Goal: Task Accomplishment & Management: Manage account settings

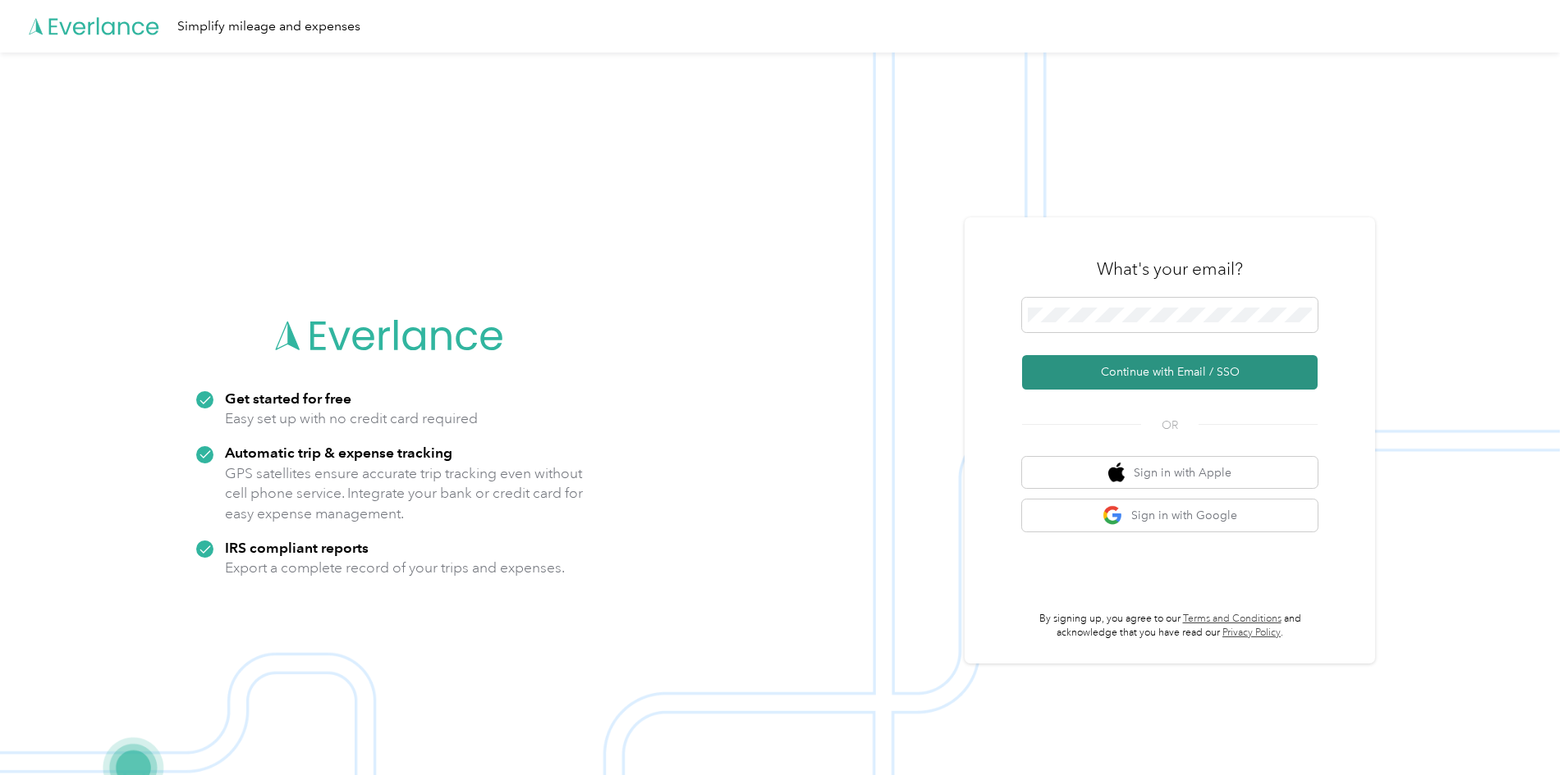
click at [1170, 362] on button "Continue with Email / SSO" at bounding box center [1169, 372] width 295 height 34
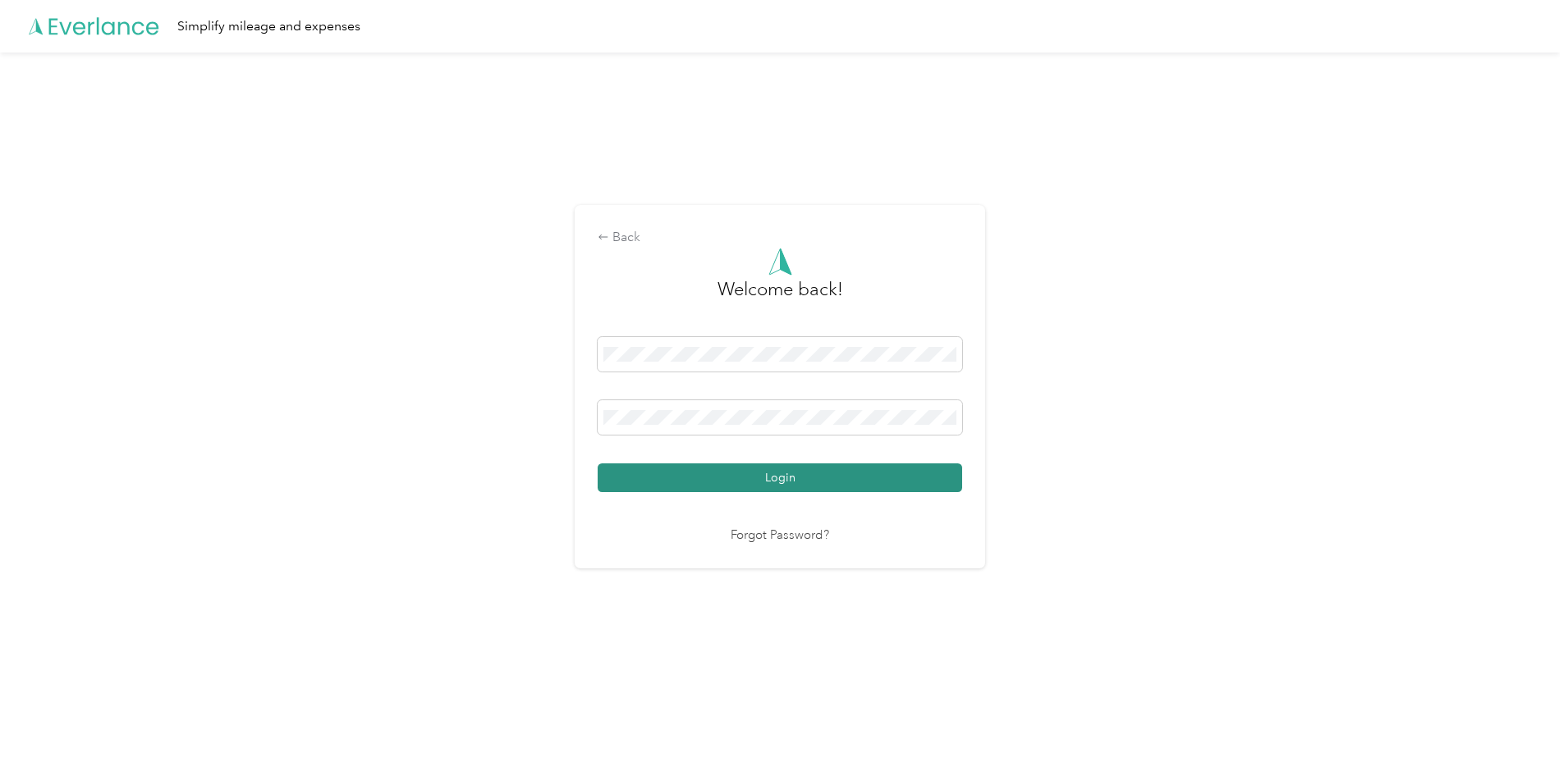
click at [843, 467] on button "Login" at bounding box center [779, 478] width 365 height 28
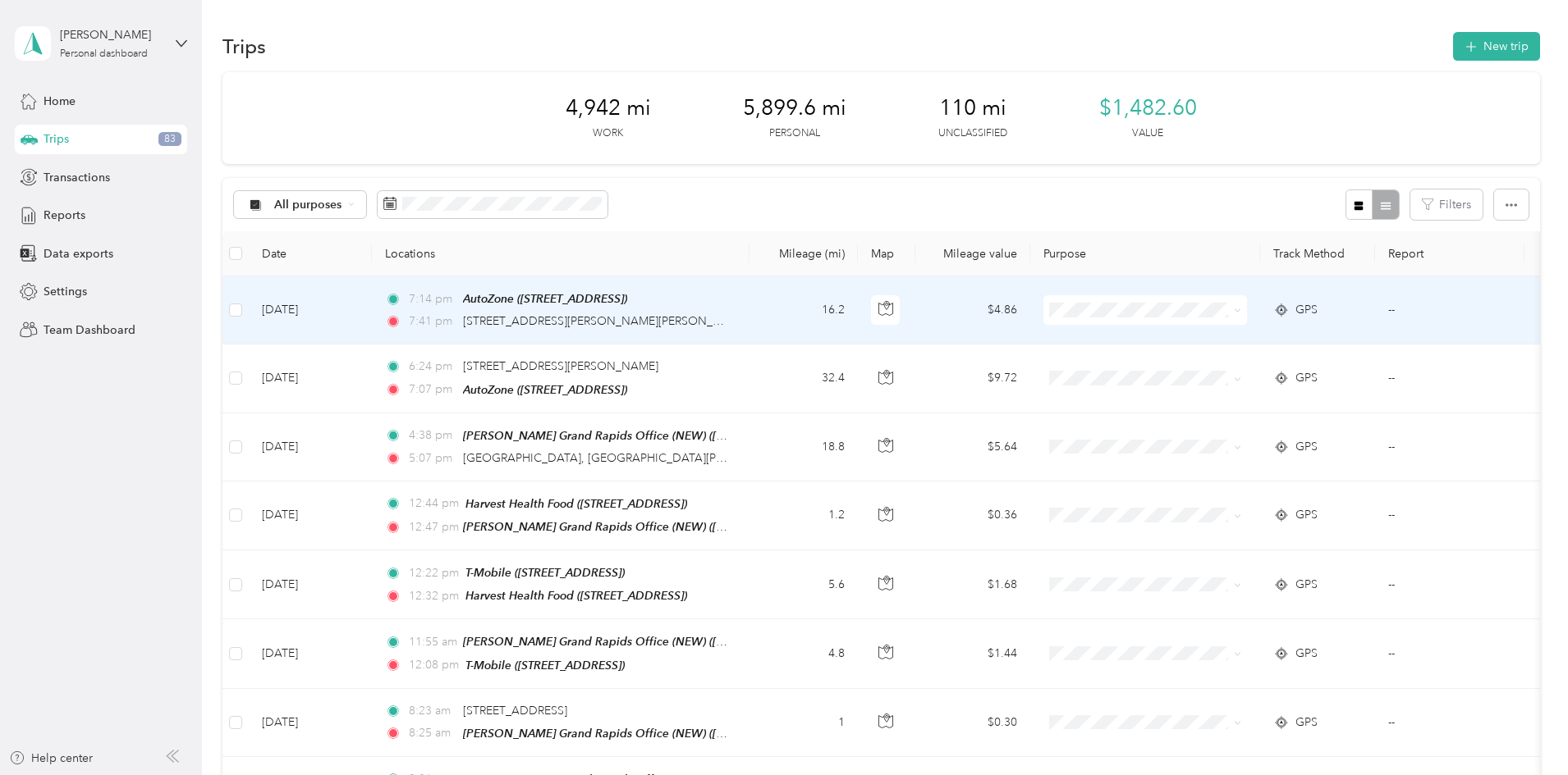
click at [1241, 308] on span at bounding box center [1235, 309] width 13 height 18
click at [1241, 310] on icon at bounding box center [1238, 310] width 8 height 8
click at [1231, 364] on span "Personal" at bounding box center [1270, 369] width 151 height 17
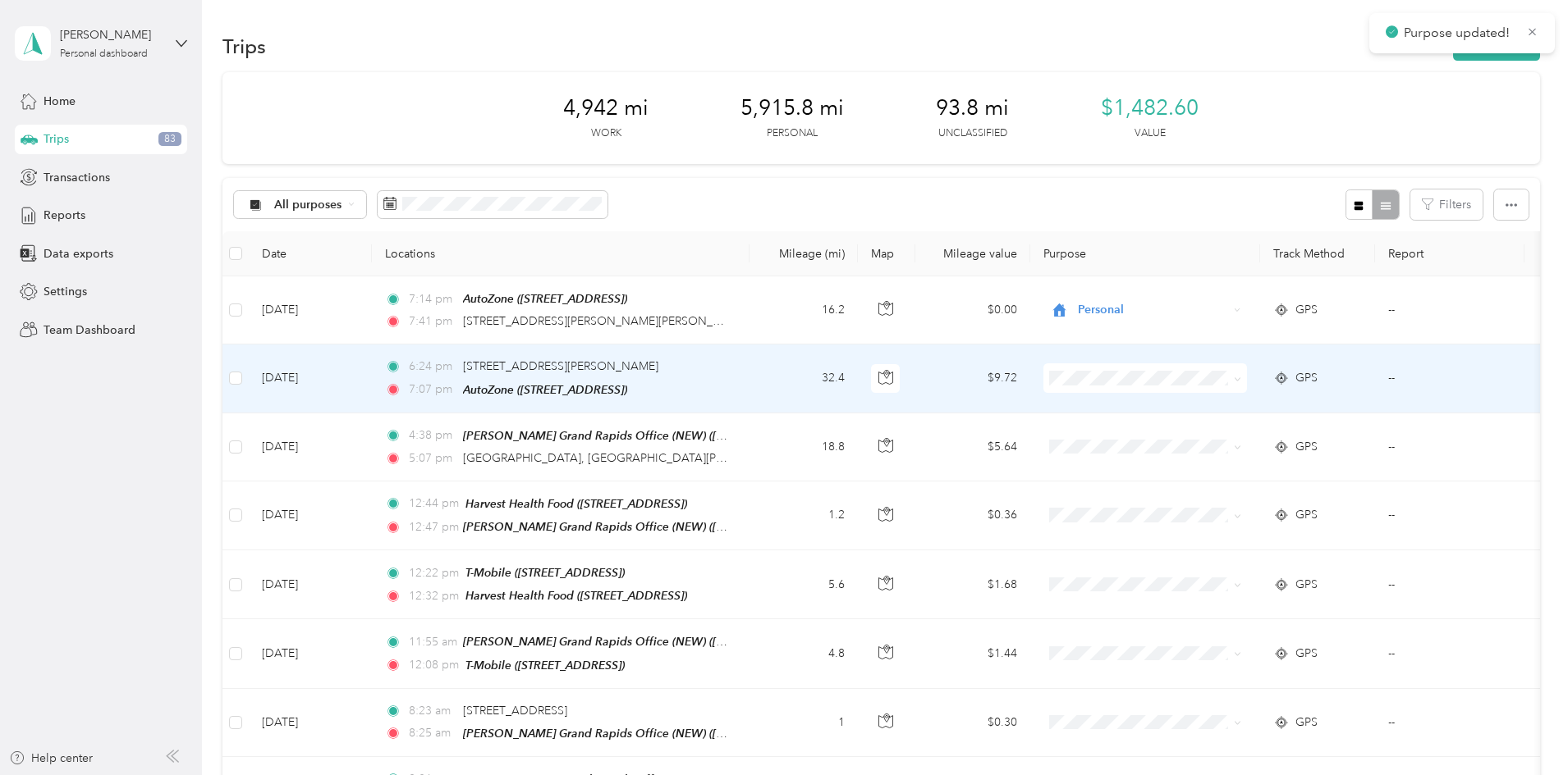
click at [1239, 379] on icon at bounding box center [1237, 379] width 5 height 3
click at [1221, 433] on span "Personal" at bounding box center [1270, 436] width 151 height 17
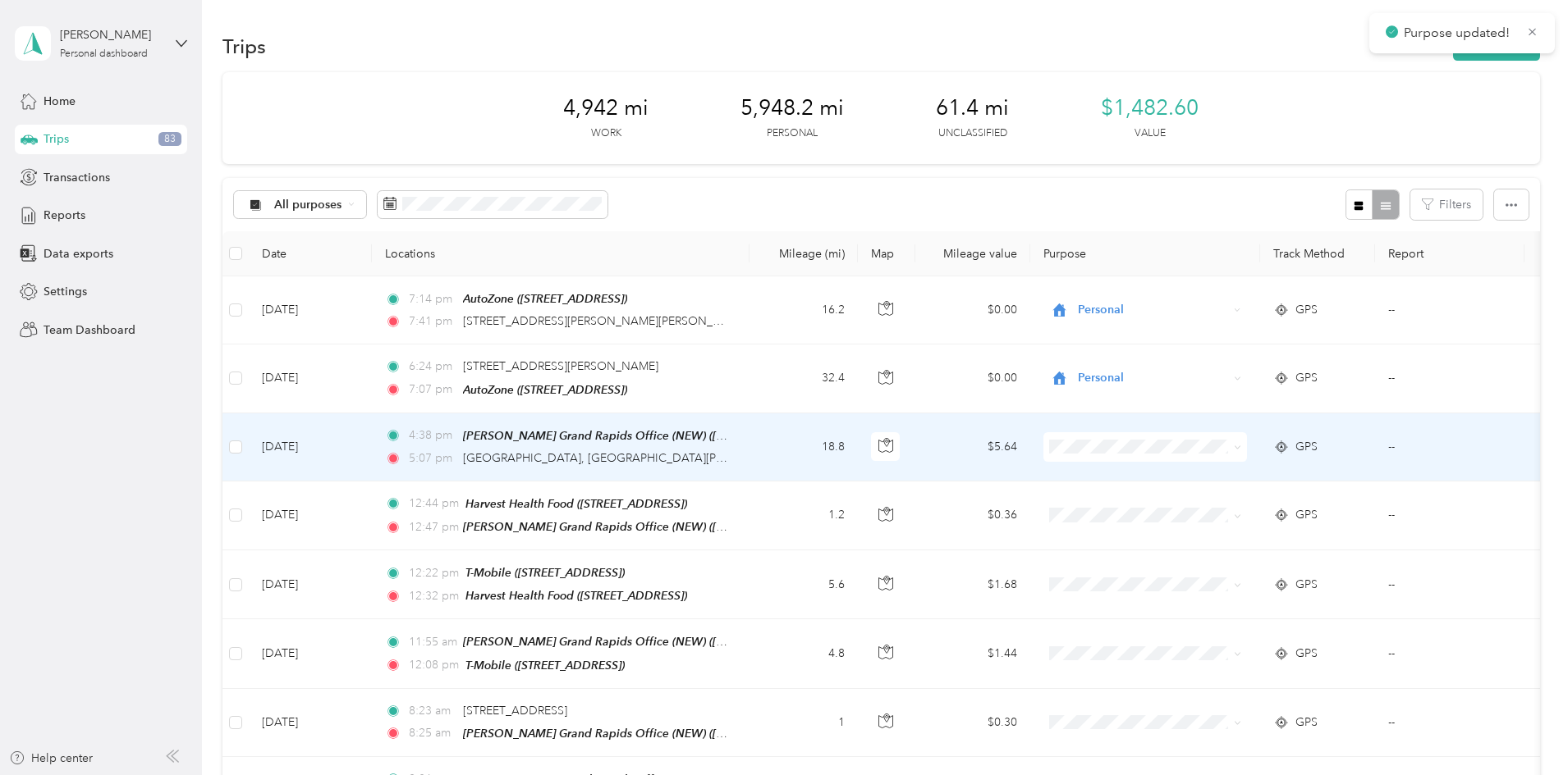
click at [1241, 445] on icon at bounding box center [1238, 448] width 8 height 8
click at [1229, 473] on span "[PERSON_NAME]" at bounding box center [1270, 475] width 151 height 17
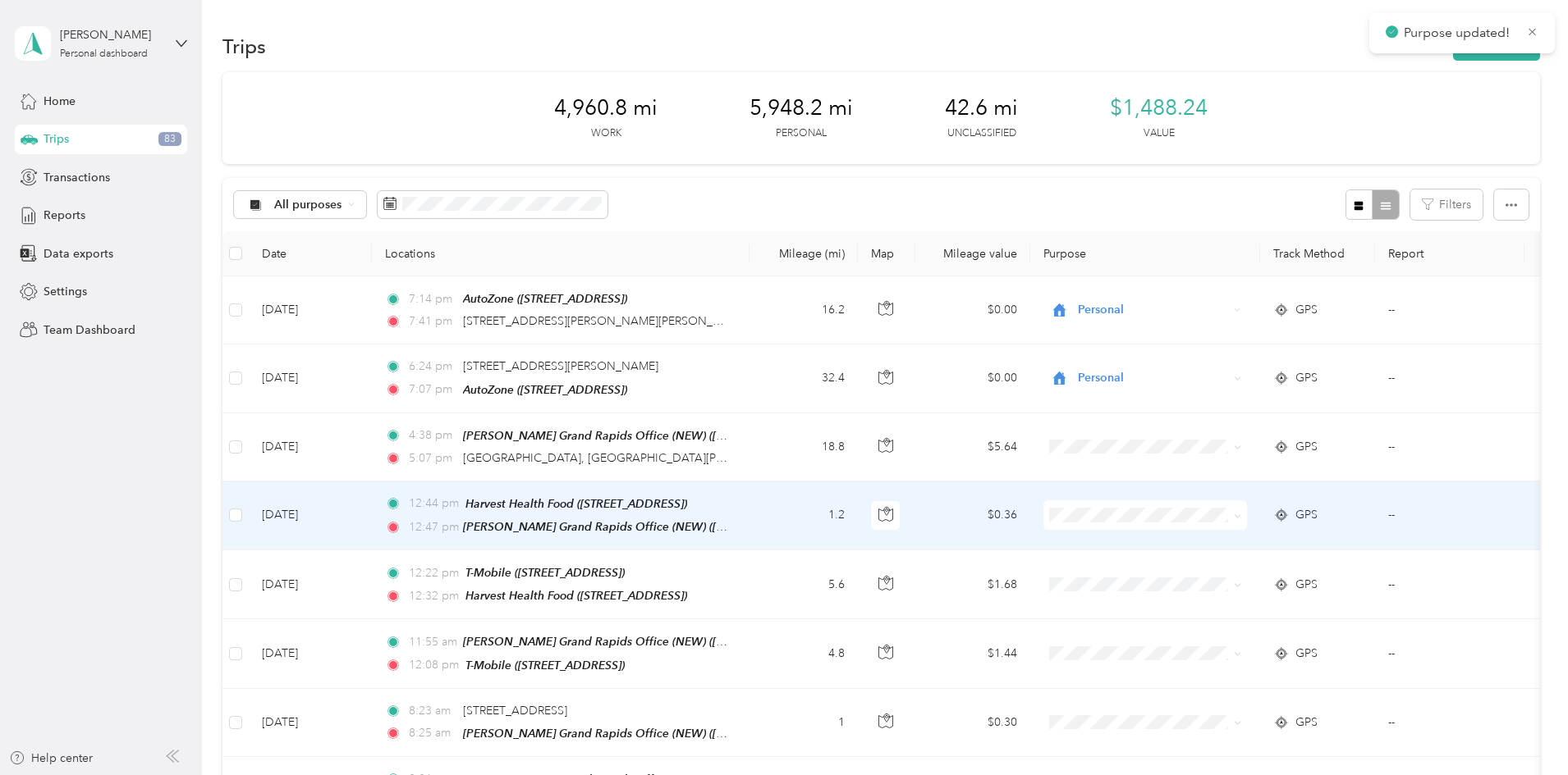
click at [1241, 515] on span at bounding box center [1235, 515] width 13 height 18
click at [1241, 513] on icon at bounding box center [1238, 517] width 8 height 8
click at [1227, 540] on span "[PERSON_NAME]" at bounding box center [1270, 542] width 151 height 17
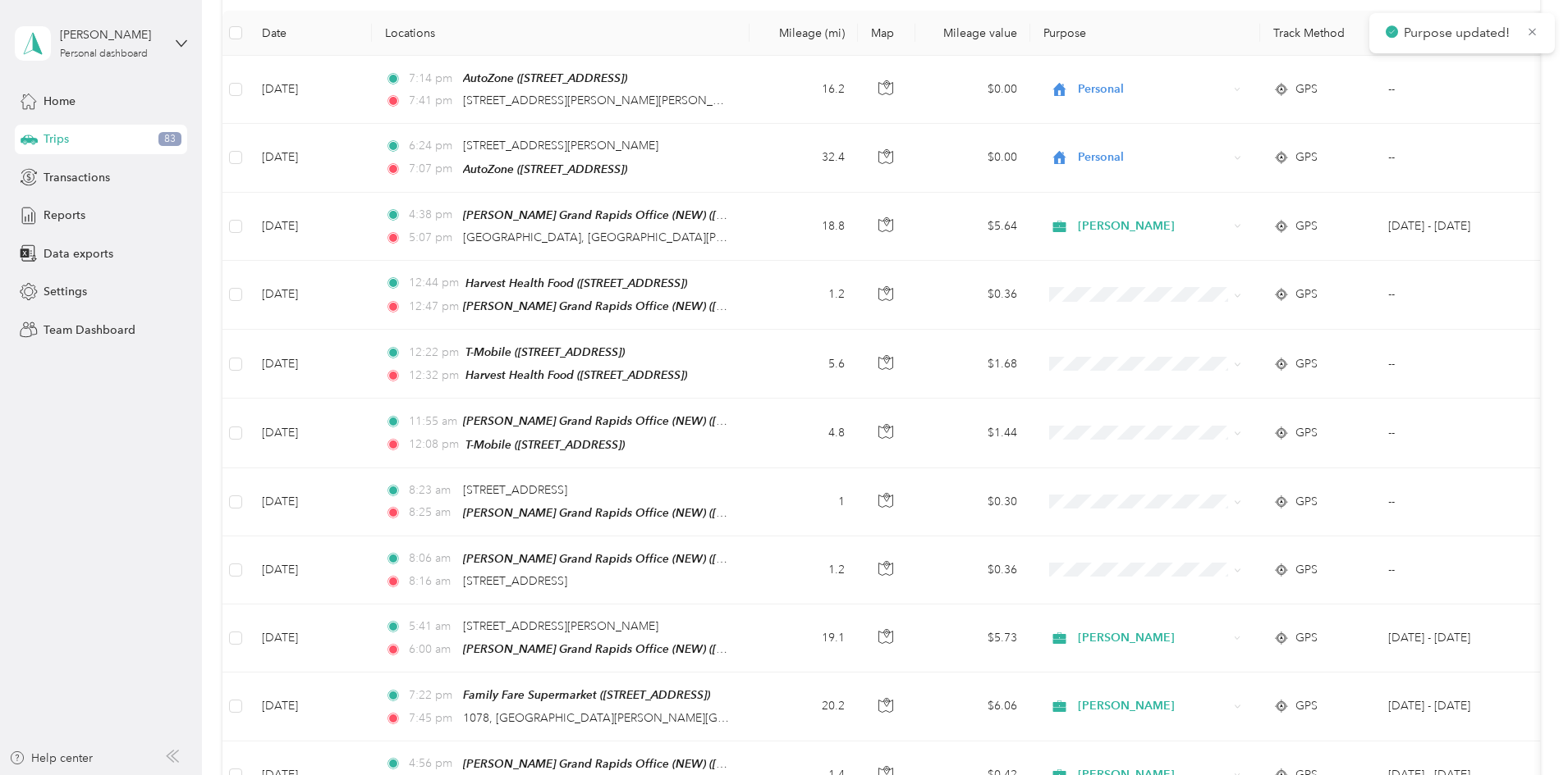
scroll to position [246, 0]
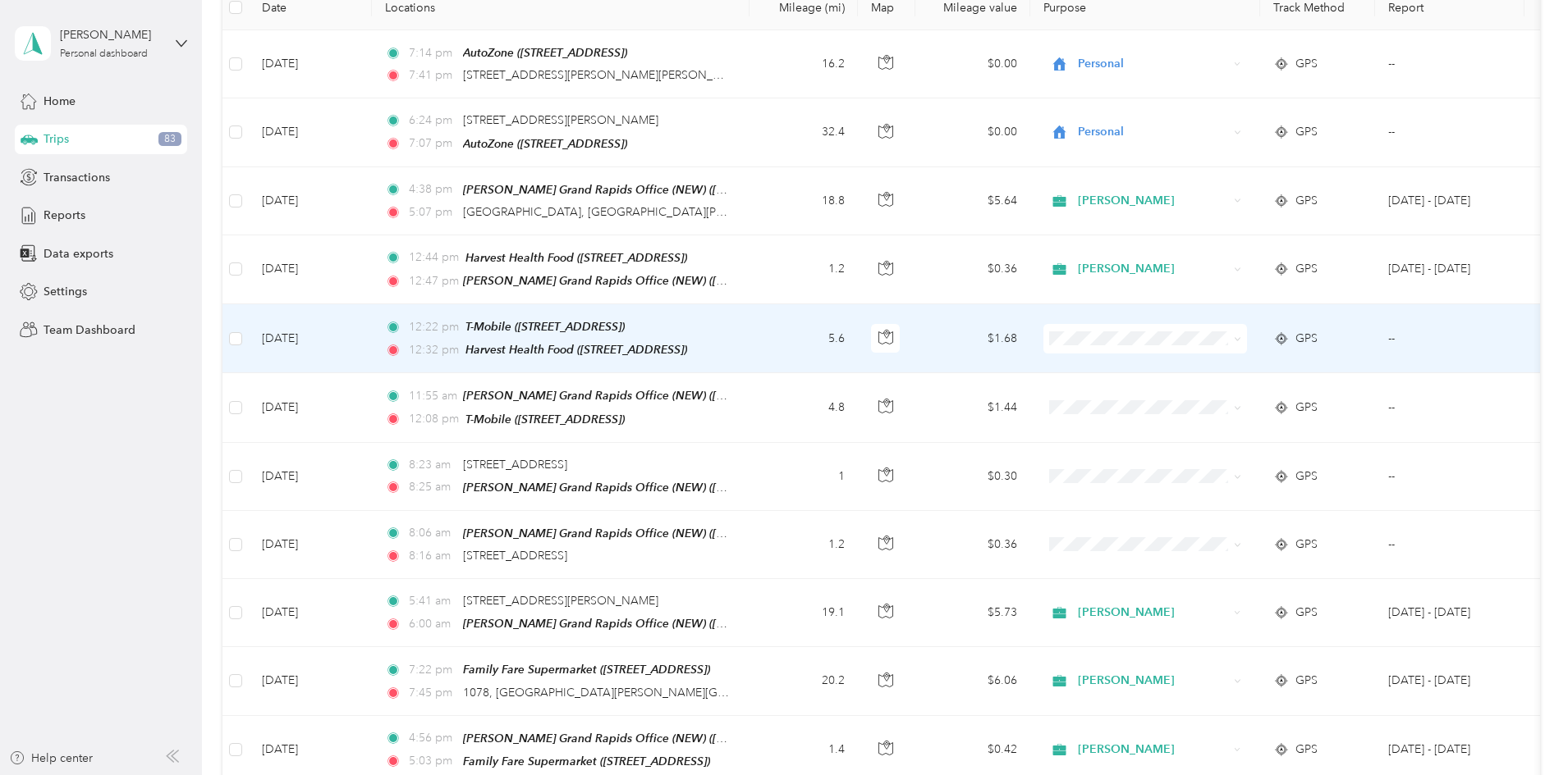
click at [1241, 336] on icon at bounding box center [1238, 340] width 8 height 8
click at [1235, 364] on span "[PERSON_NAME]" at bounding box center [1270, 364] width 151 height 17
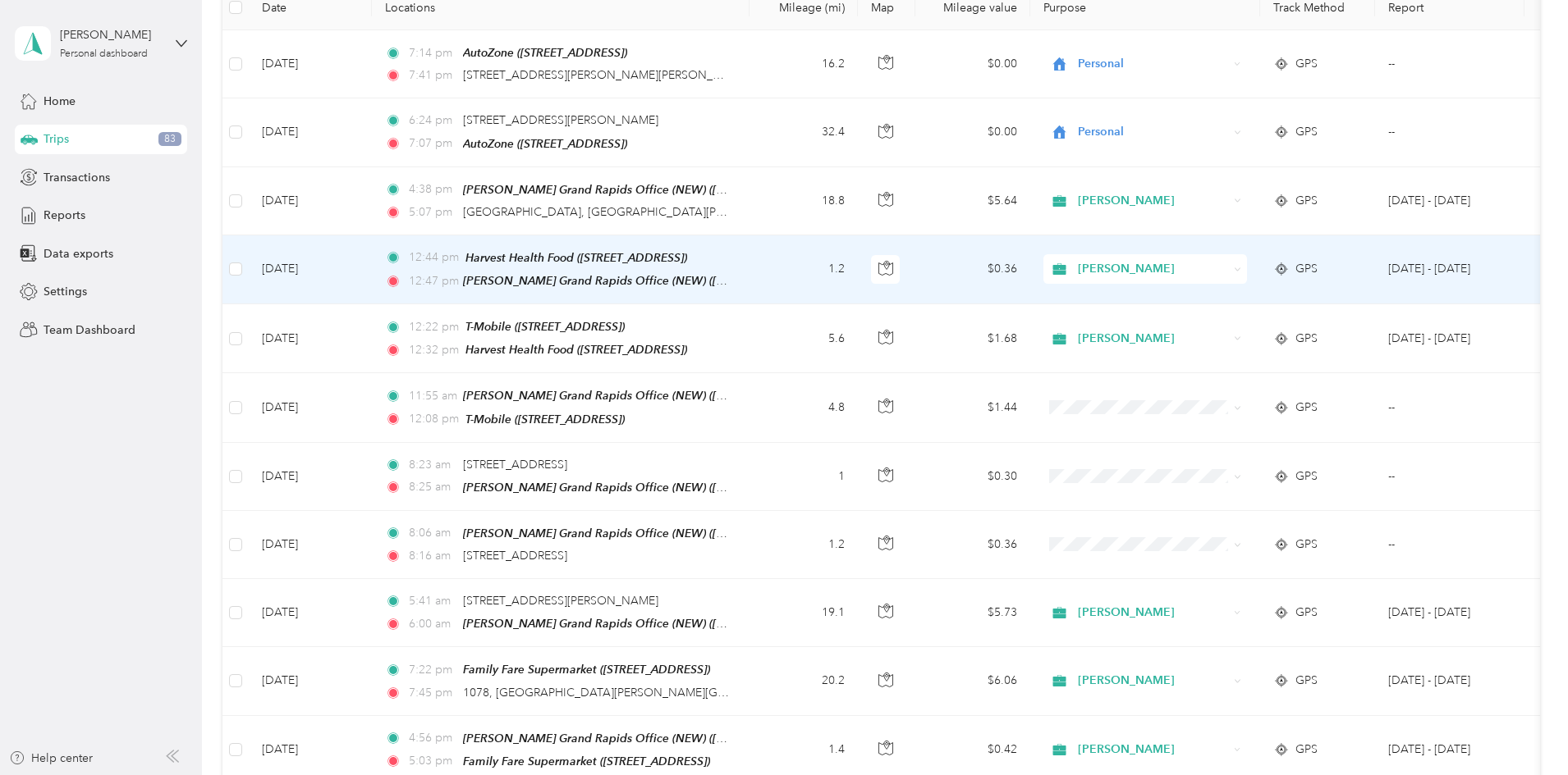
click at [1241, 266] on icon at bounding box center [1238, 270] width 8 height 8
click at [1230, 330] on li "Personal" at bounding box center [1254, 326] width 204 height 28
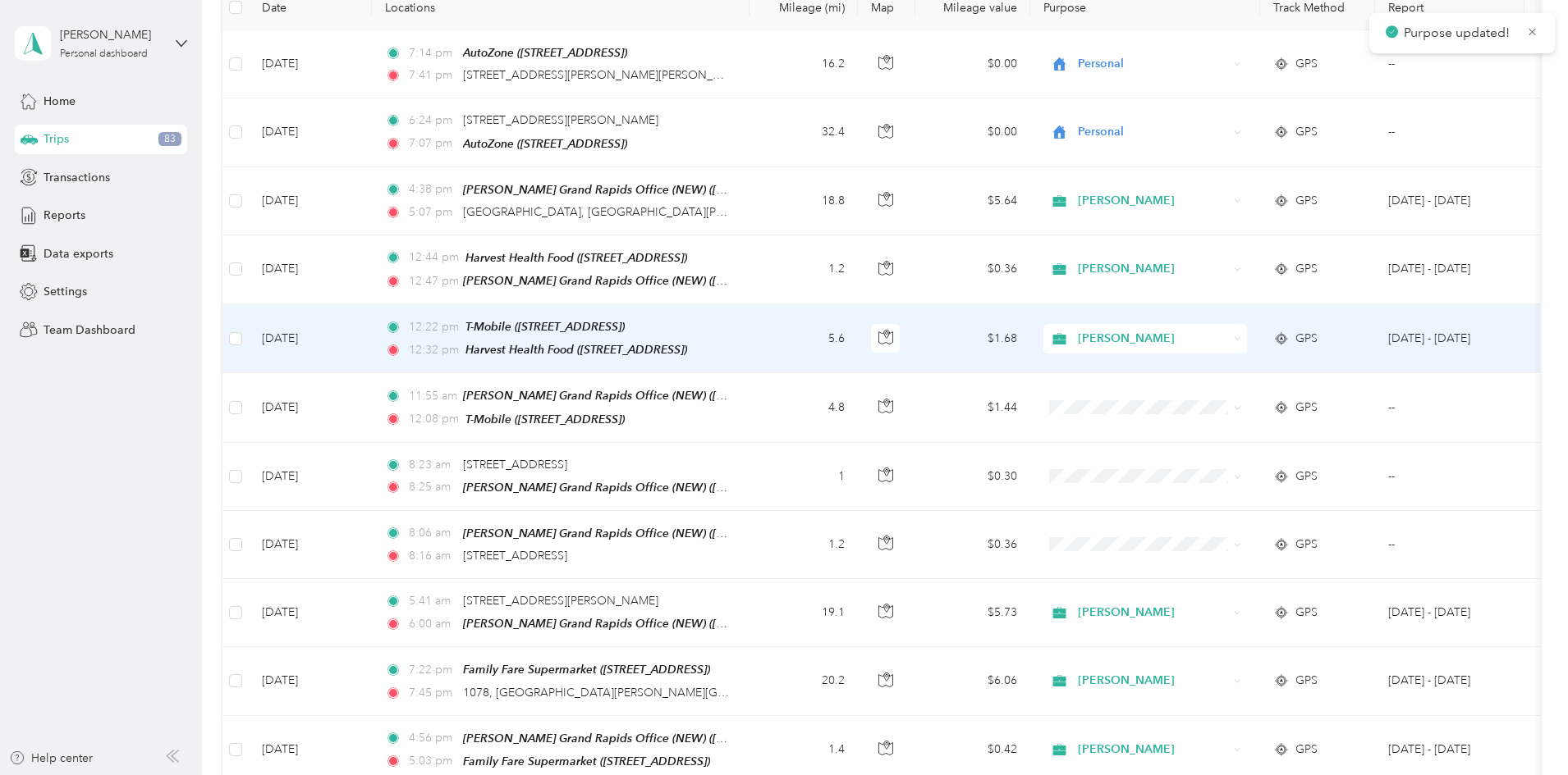
click at [1241, 335] on icon at bounding box center [1238, 339] width 8 height 8
click at [1211, 392] on span "Personal" at bounding box center [1270, 394] width 151 height 17
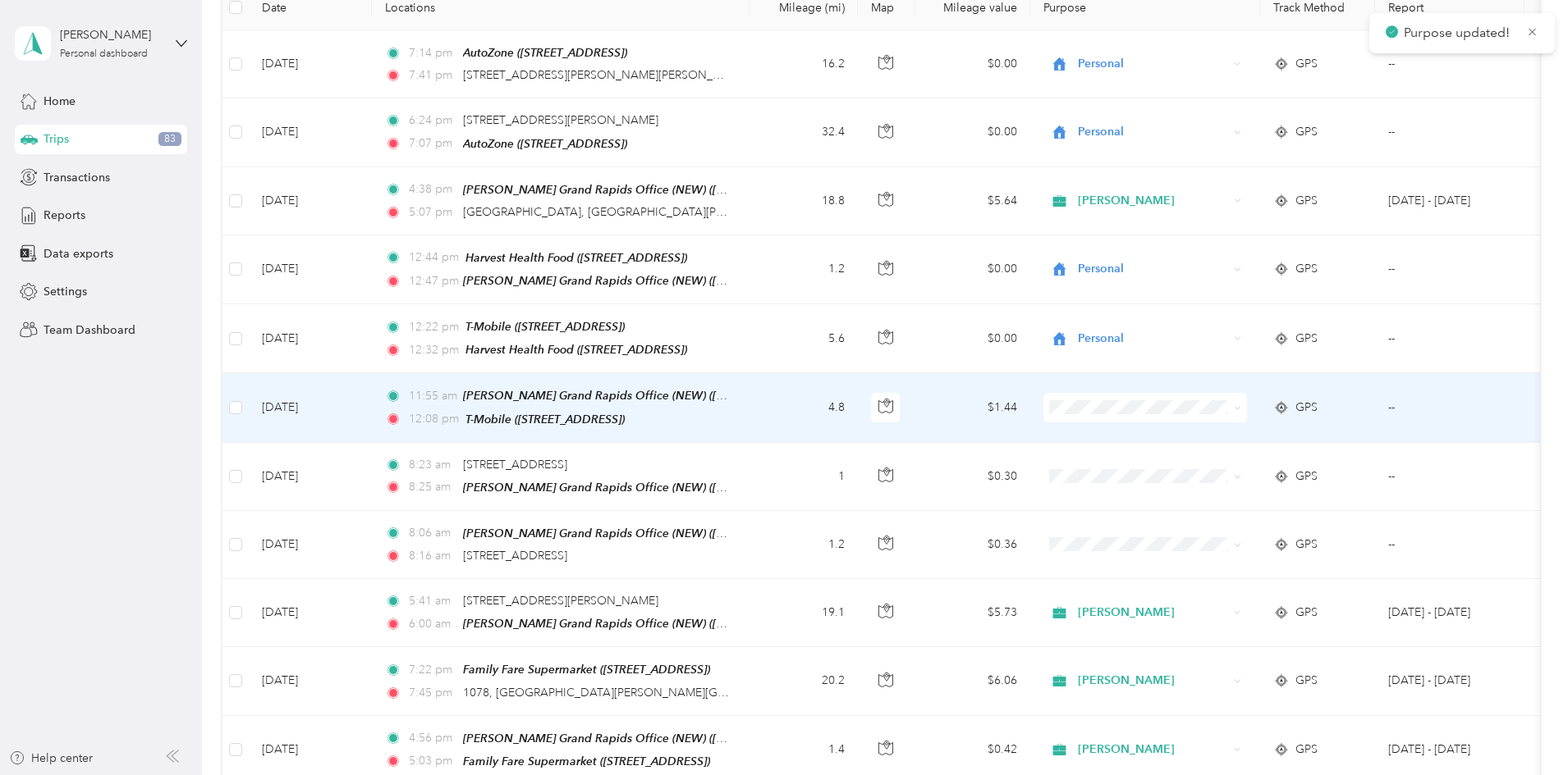
click at [1241, 404] on icon at bounding box center [1238, 408] width 8 height 8
click at [1218, 456] on span "Personal" at bounding box center [1270, 461] width 151 height 17
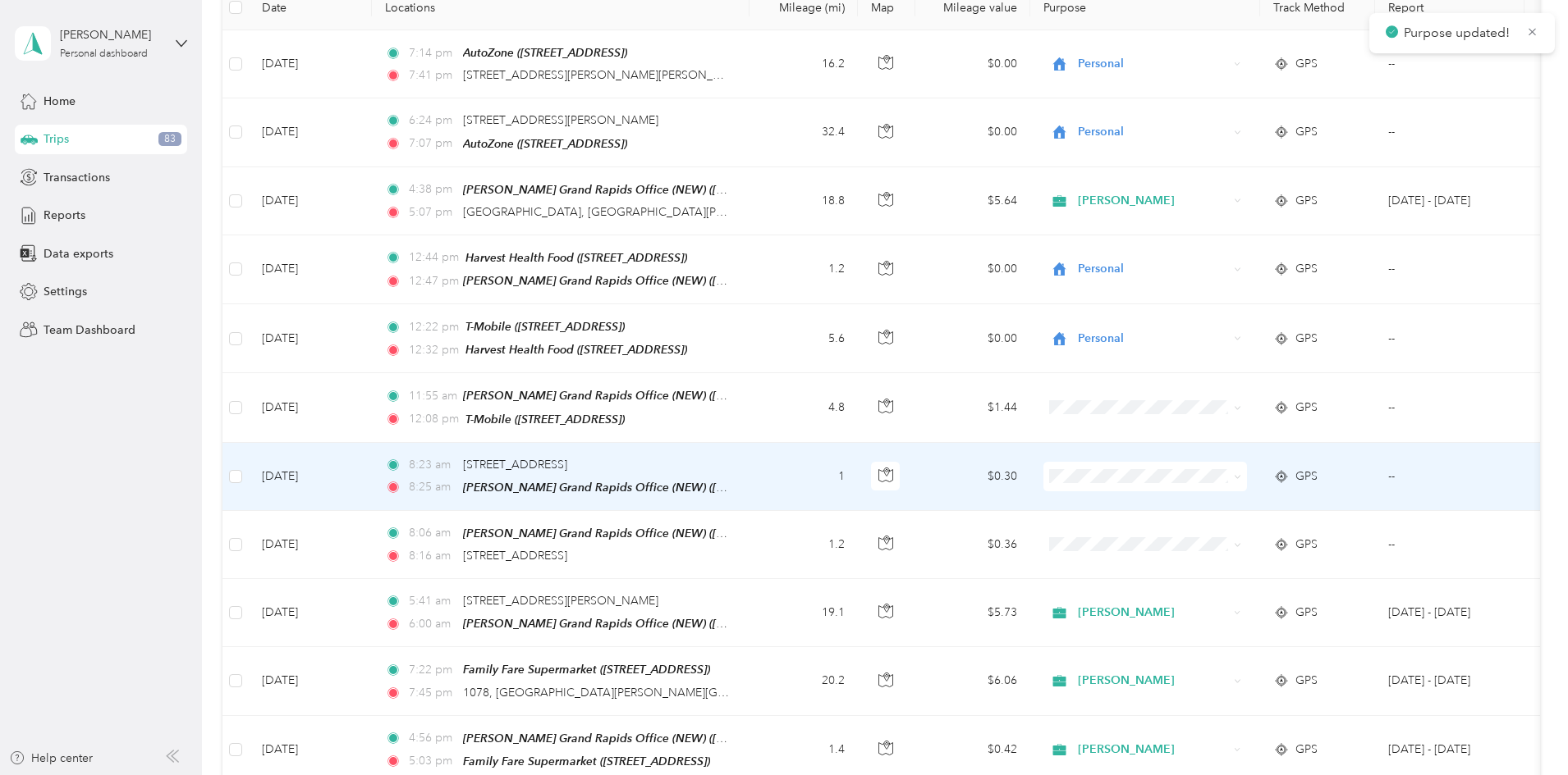
click at [1241, 473] on icon at bounding box center [1238, 477] width 8 height 8
click at [1218, 500] on span "[PERSON_NAME]" at bounding box center [1270, 499] width 151 height 17
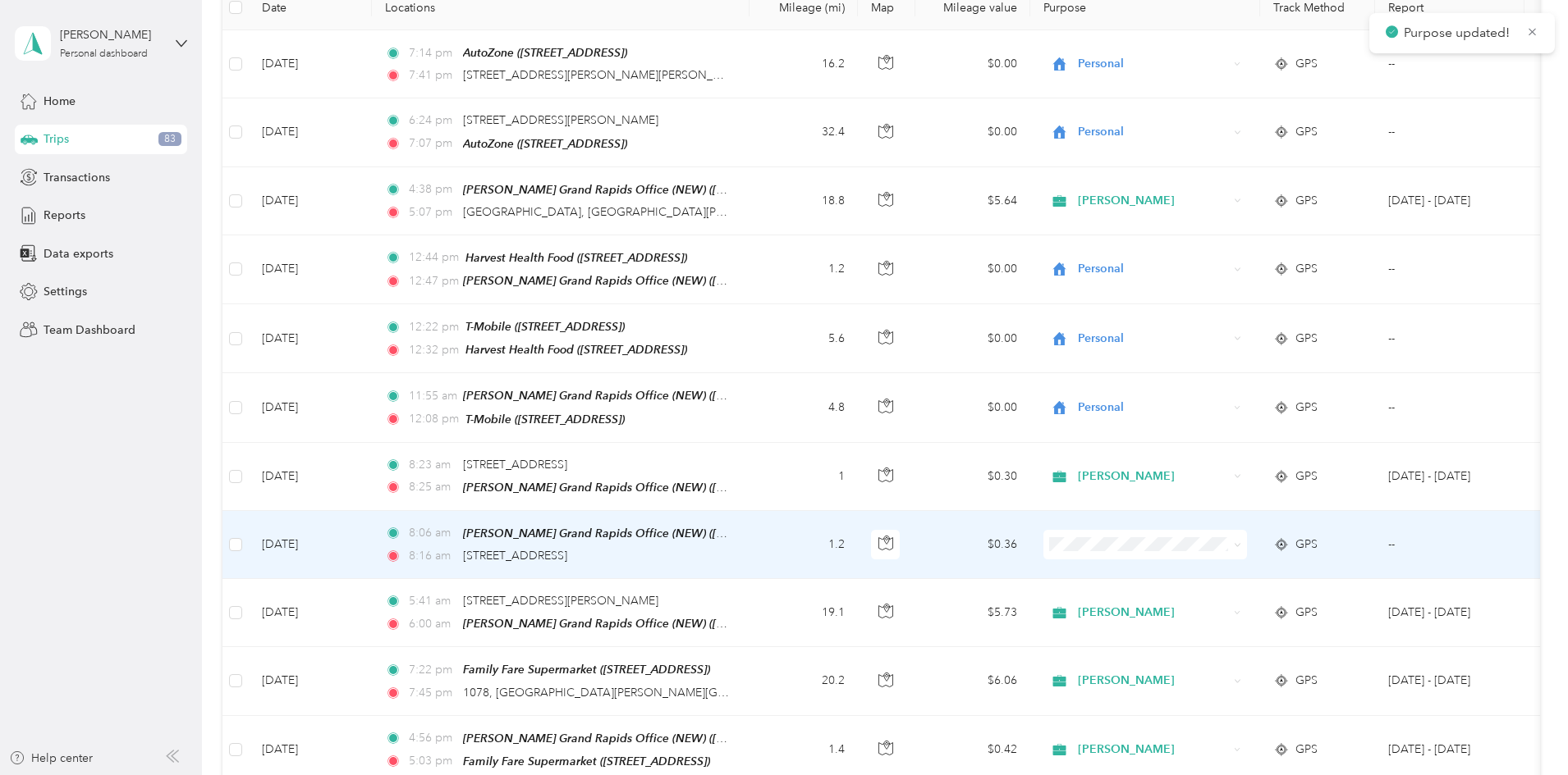
click at [1239, 544] on icon at bounding box center [1237, 545] width 5 height 3
click at [1212, 570] on span "[PERSON_NAME]" at bounding box center [1270, 567] width 151 height 17
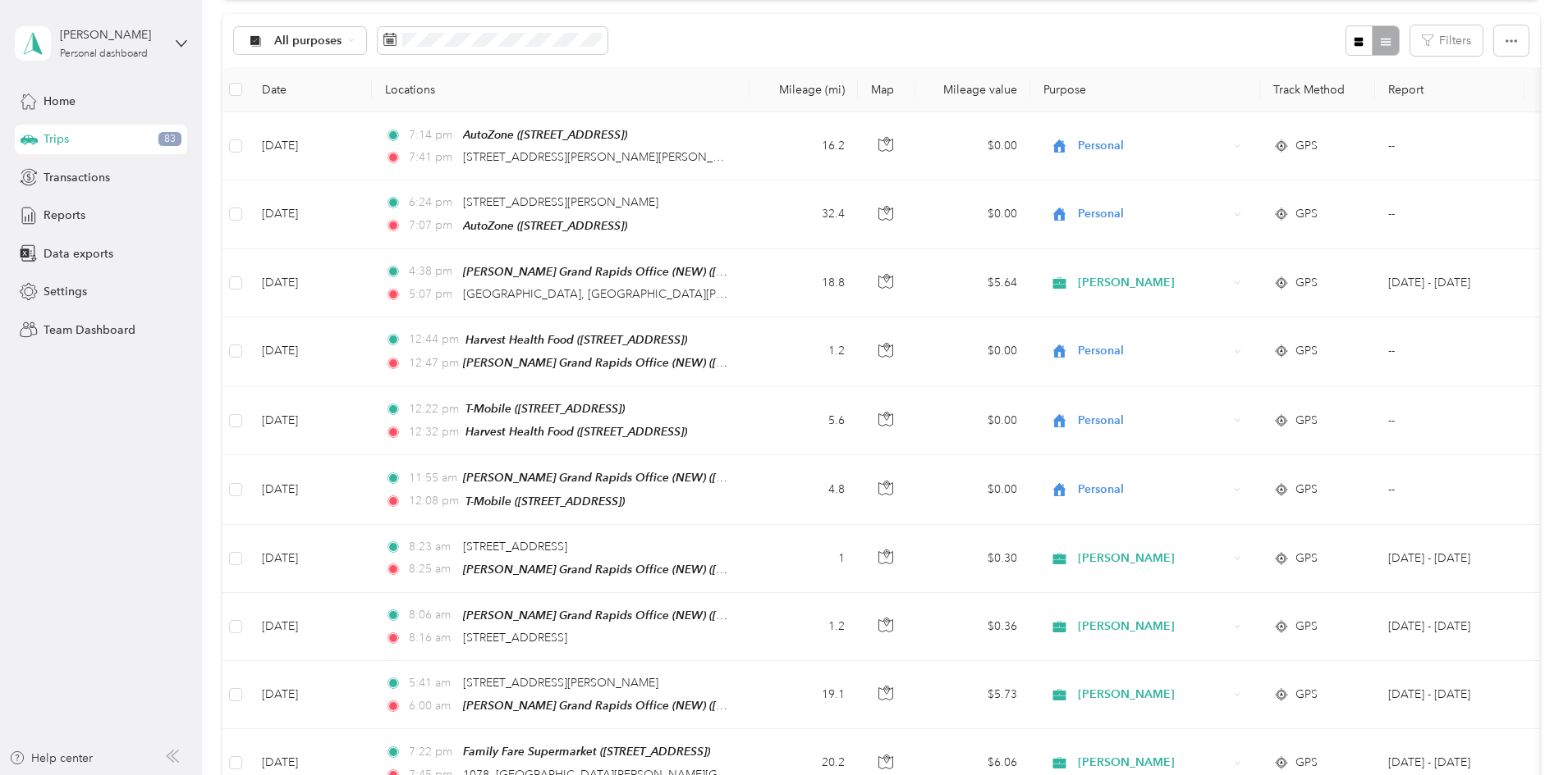
scroll to position [0, 0]
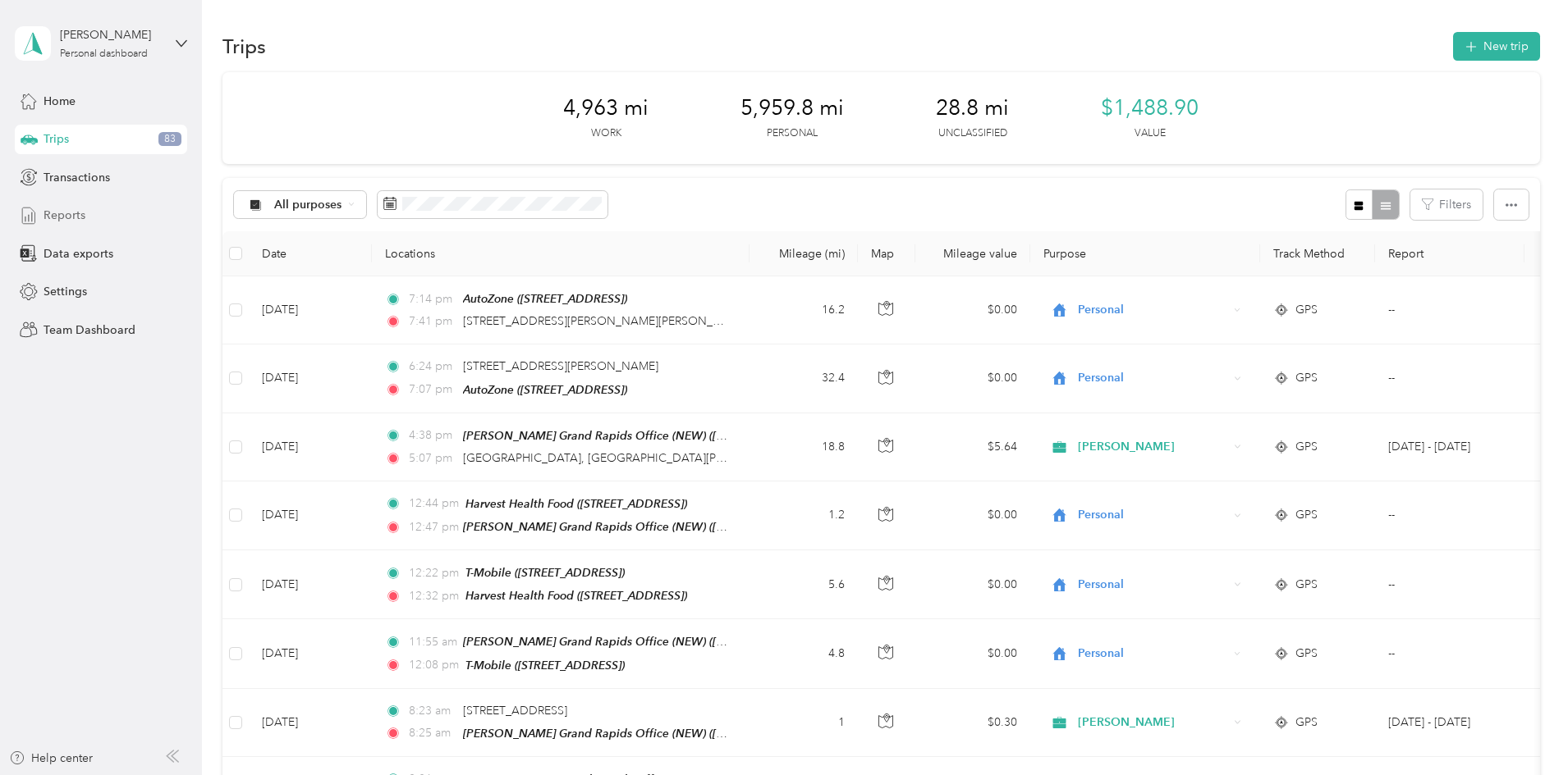
click at [64, 220] on span "Reports" at bounding box center [64, 215] width 42 height 17
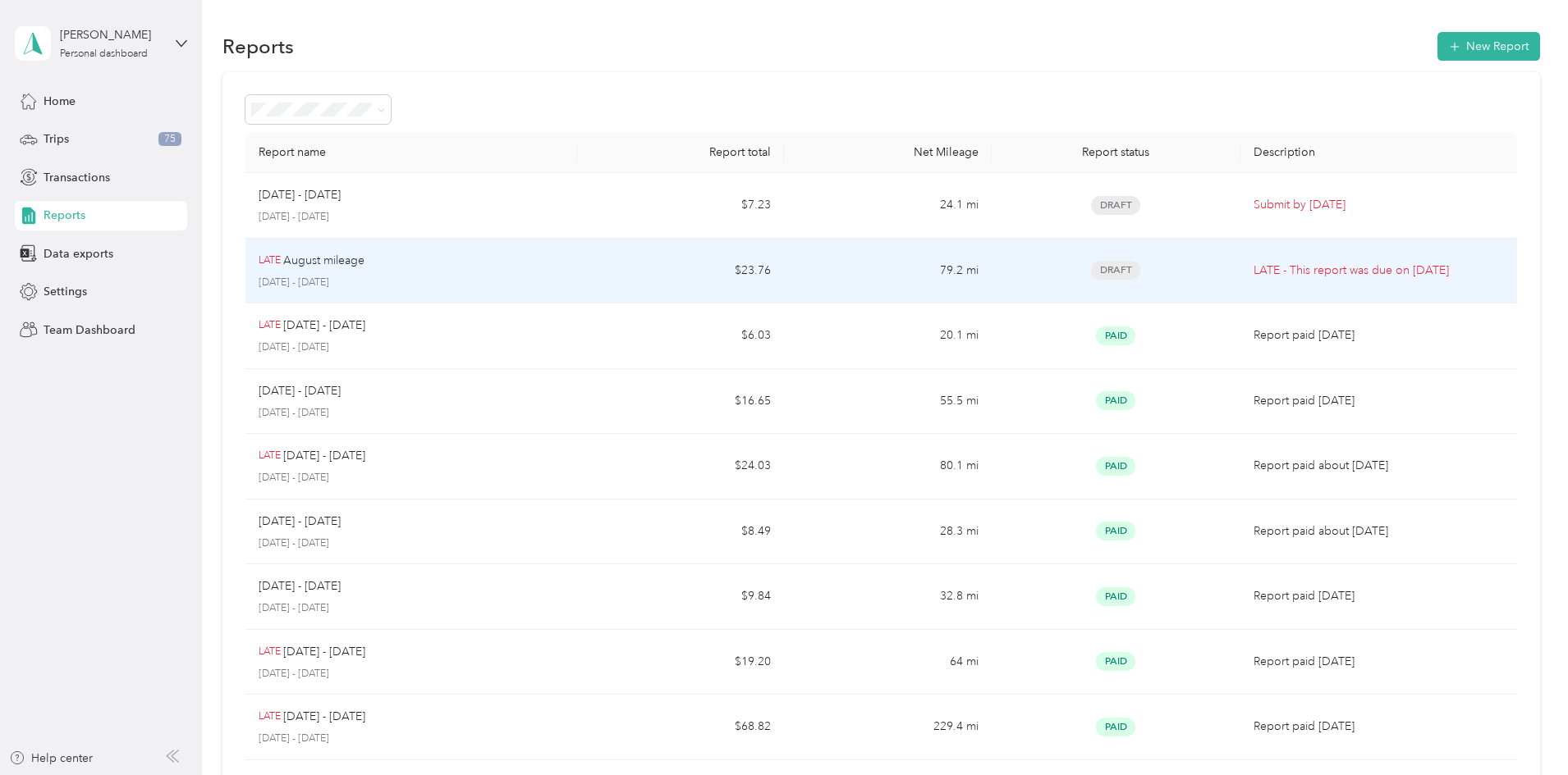
click at [450, 270] on div "LATE August mileage [DATE] - [DATE]" at bounding box center [411, 271] width 306 height 39
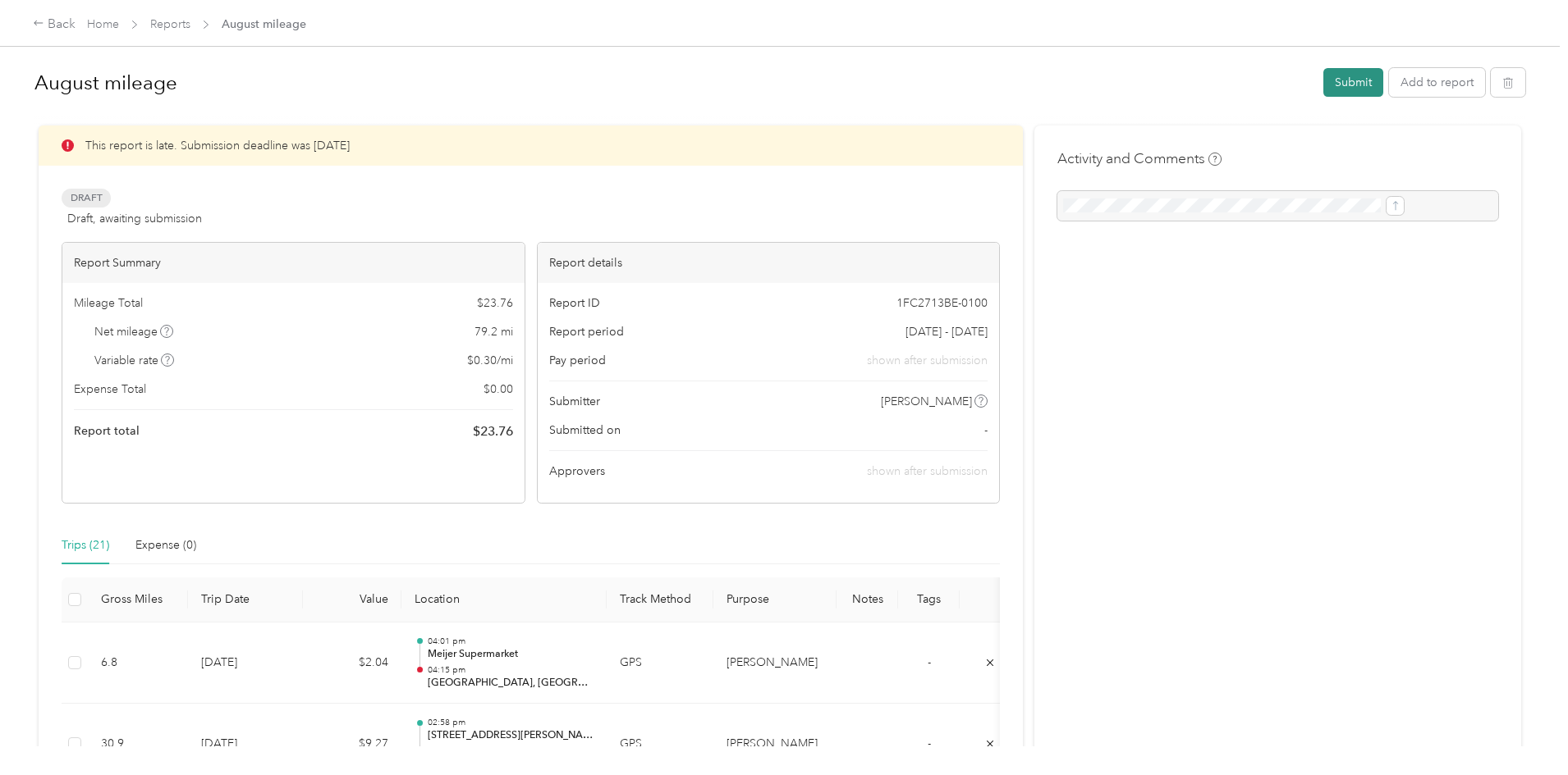
click at [1324, 81] on button "Submit" at bounding box center [1353, 82] width 60 height 28
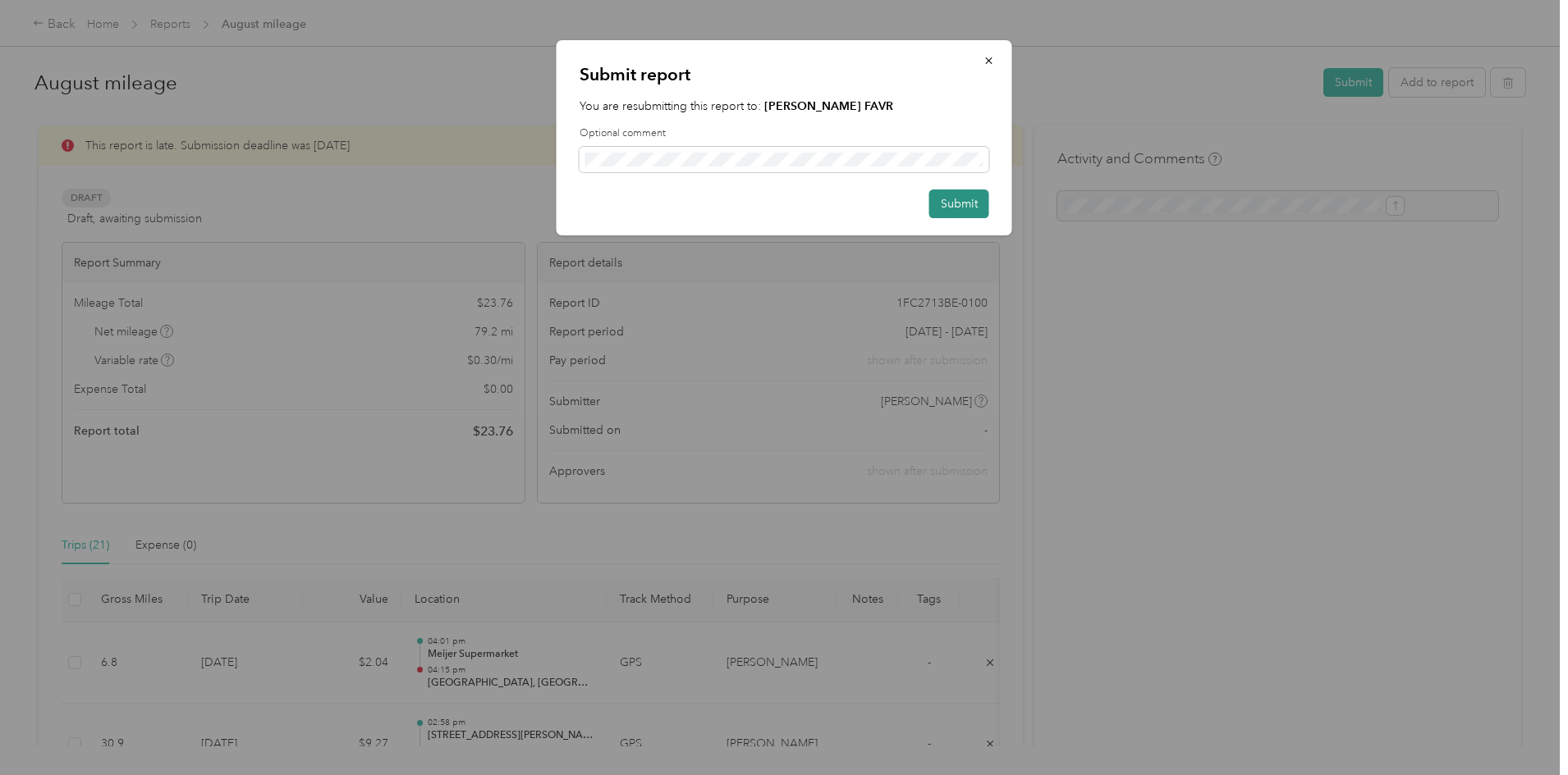
click at [953, 201] on button "Submit" at bounding box center [958, 203] width 60 height 28
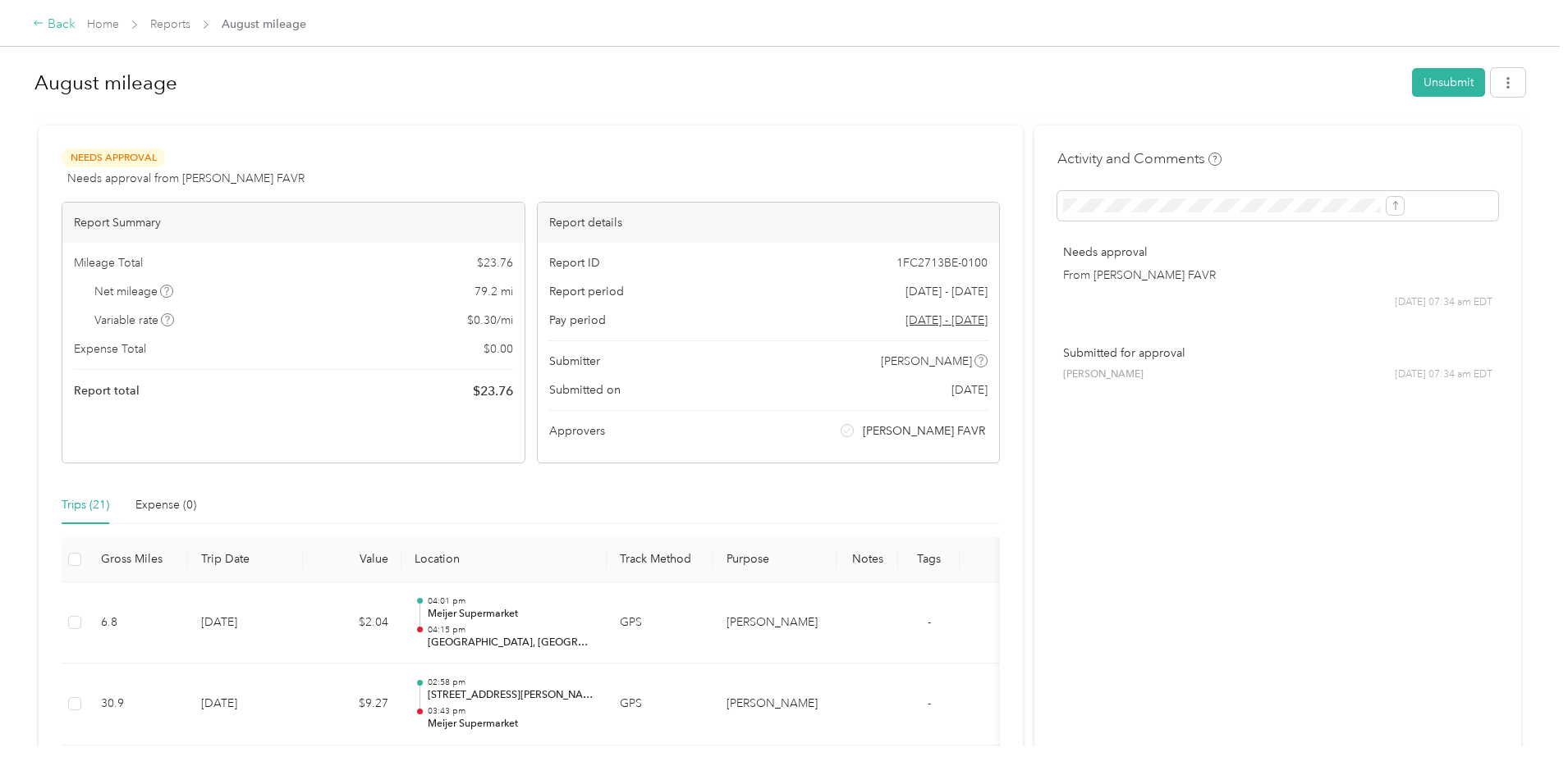
click at [76, 26] on div "Back" at bounding box center [54, 25] width 43 height 20
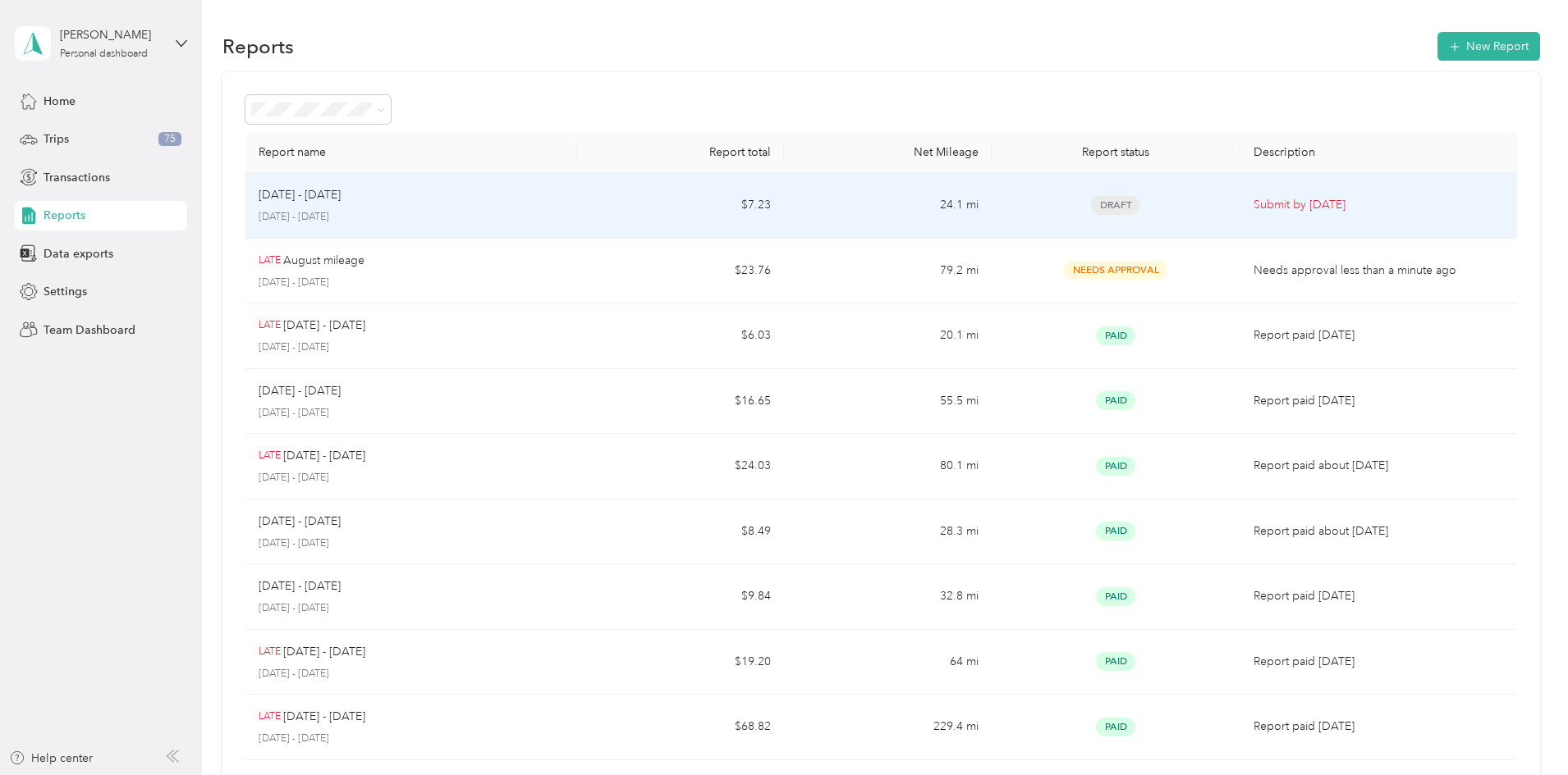
click at [341, 203] on p "[DATE] - [DATE]" at bounding box center [299, 195] width 82 height 18
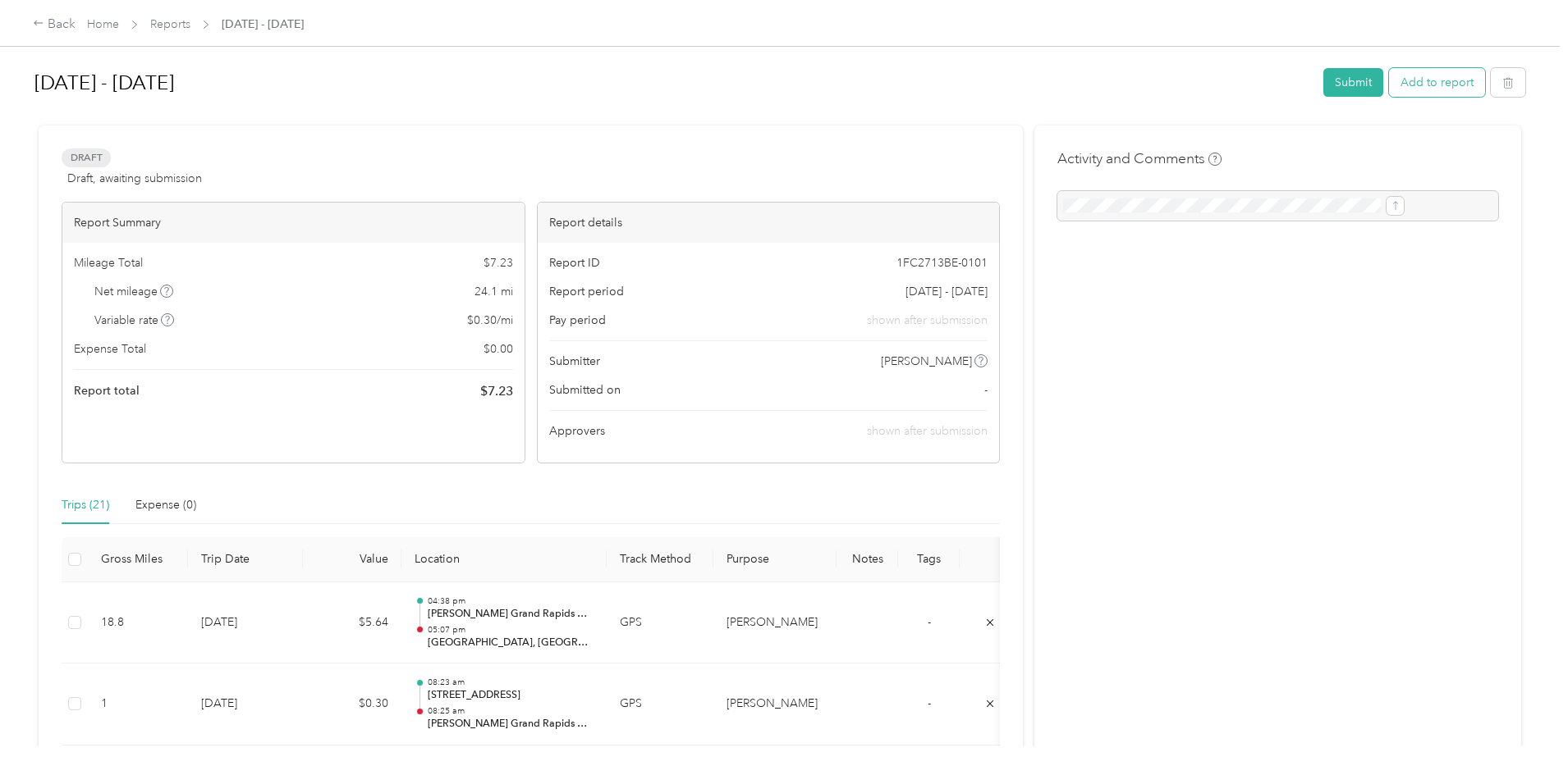
click at [1389, 84] on button "Add to report" at bounding box center [1436, 82] width 96 height 28
